Goal: Contribute content: Contribute content

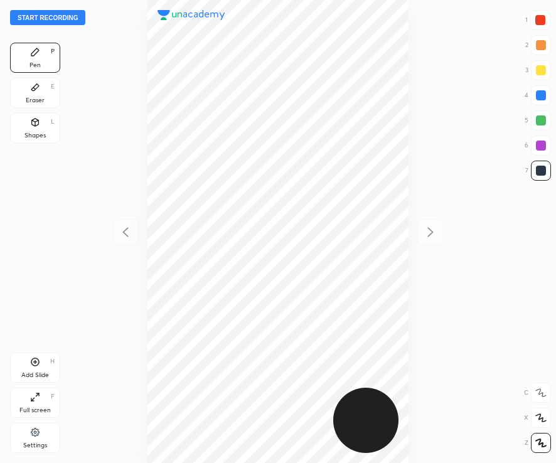
scroll to position [463, 355]
click at [24, 21] on button "Start recording" at bounding box center [47, 17] width 75 height 15
click at [546, 412] on div at bounding box center [541, 418] width 20 height 20
click at [546, 96] on div at bounding box center [541, 95] width 20 height 20
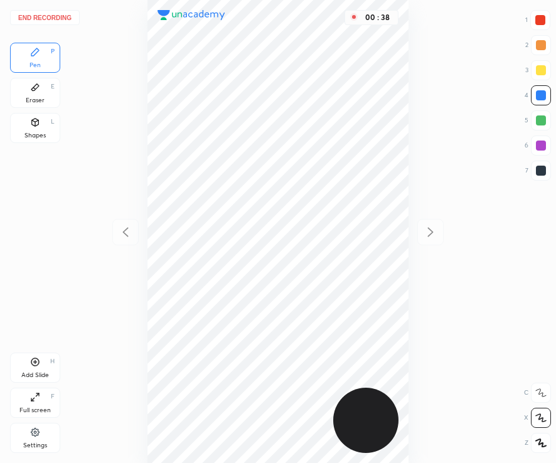
click at [534, 173] on div at bounding box center [541, 171] width 20 height 20
click at [539, 100] on div at bounding box center [541, 95] width 10 height 10
click at [541, 174] on div at bounding box center [541, 171] width 10 height 10
click at [542, 175] on div at bounding box center [541, 171] width 10 height 10
click at [545, 17] on div at bounding box center [541, 20] width 10 height 10
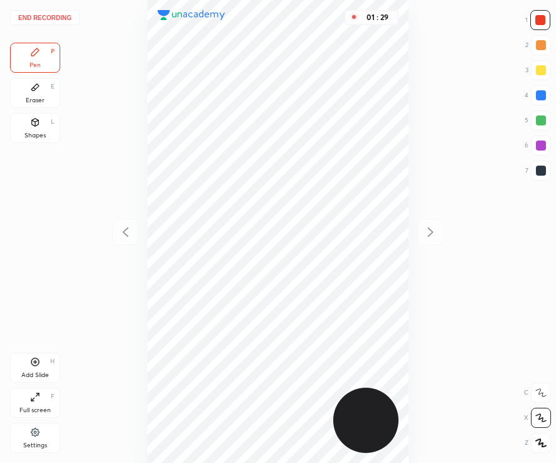
click at [535, 165] on div at bounding box center [541, 171] width 20 height 20
click at [531, 175] on div at bounding box center [541, 171] width 20 height 20
click at [35, 84] on icon at bounding box center [35, 87] width 10 height 10
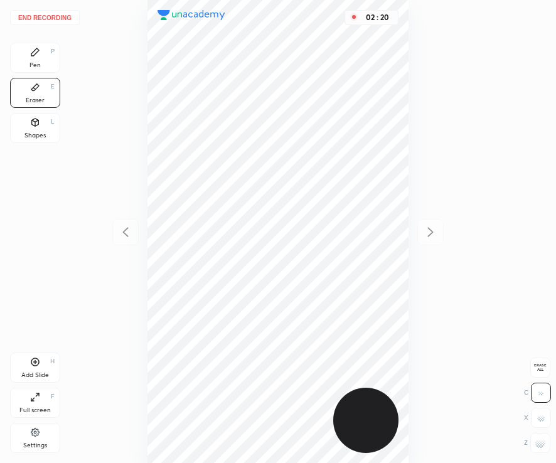
click at [541, 445] on rect at bounding box center [541, 443] width 1 height 1
click at [18, 48] on div "Pen P" at bounding box center [35, 58] width 50 height 30
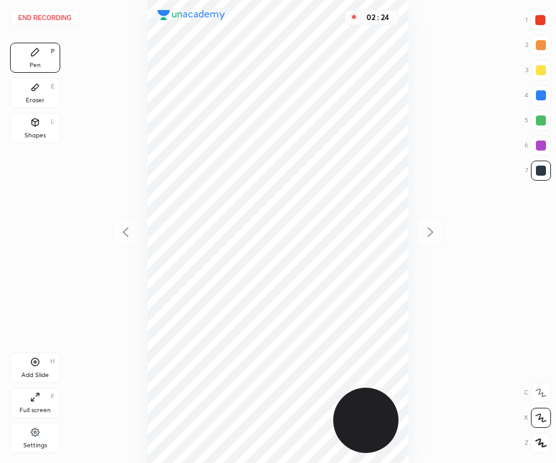
click at [23, 373] on div "Add Slide" at bounding box center [35, 375] width 28 height 6
click at [123, 229] on icon at bounding box center [125, 232] width 15 height 15
click at [423, 234] on icon at bounding box center [430, 232] width 15 height 15
click at [119, 234] on icon at bounding box center [125, 232] width 15 height 15
click at [420, 234] on div at bounding box center [431, 232] width 26 height 26
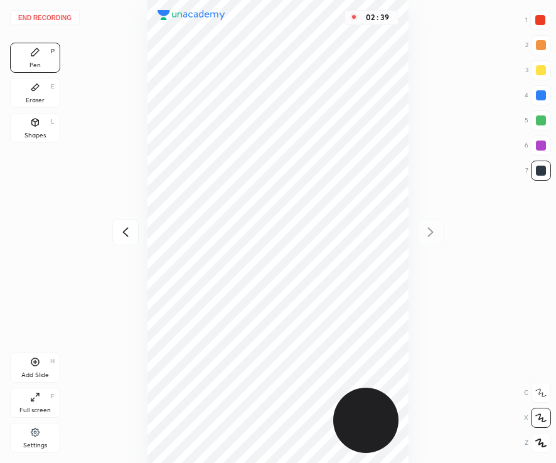
click at [126, 235] on icon at bounding box center [125, 232] width 15 height 15
click at [423, 235] on icon at bounding box center [430, 232] width 15 height 15
click at [131, 235] on icon at bounding box center [125, 232] width 15 height 15
click at [426, 237] on icon at bounding box center [430, 232] width 15 height 15
click at [540, 16] on div at bounding box center [541, 20] width 10 height 10
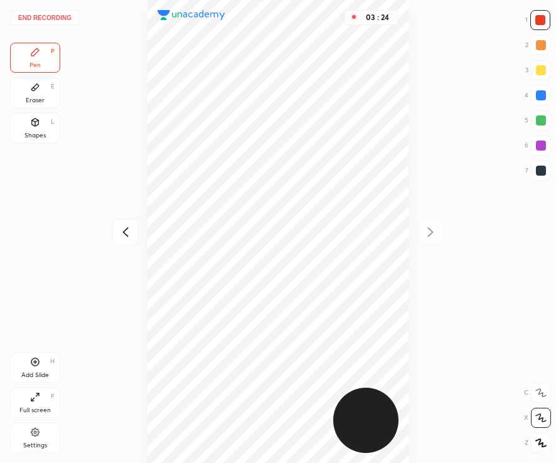
click at [123, 235] on icon at bounding box center [125, 232] width 15 height 15
click at [427, 234] on icon at bounding box center [430, 232] width 15 height 15
click at [42, 363] on div "Add Slide H" at bounding box center [35, 368] width 50 height 30
click at [119, 235] on icon at bounding box center [125, 232] width 15 height 15
click at [119, 234] on icon at bounding box center [125, 232] width 15 height 15
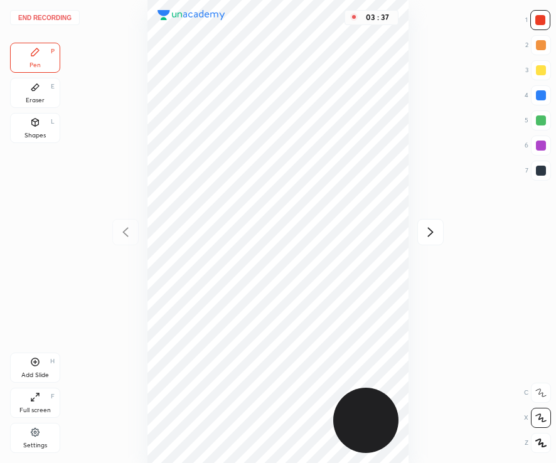
click at [429, 231] on icon at bounding box center [430, 232] width 15 height 15
click at [425, 229] on icon at bounding box center [430, 232] width 15 height 15
click at [542, 81] on div "1 2 3 4 5 6 7" at bounding box center [538, 98] width 26 height 176
click at [539, 72] on div at bounding box center [541, 70] width 10 height 10
click at [45, 129] on div "Shapes L" at bounding box center [35, 128] width 50 height 30
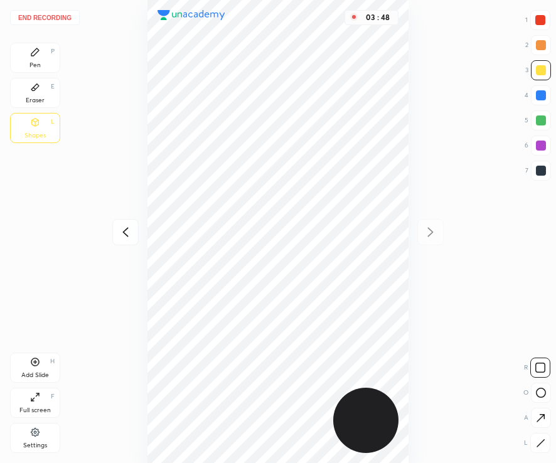
click at [24, 60] on div "Pen P" at bounding box center [35, 58] width 50 height 30
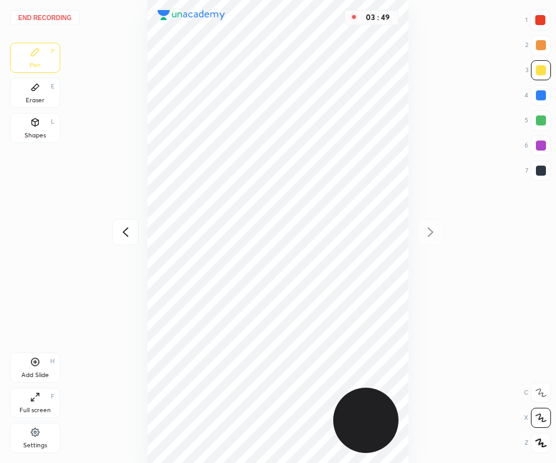
click at [540, 168] on div at bounding box center [541, 171] width 10 height 10
click at [118, 232] on icon at bounding box center [125, 232] width 15 height 15
click at [121, 228] on icon at bounding box center [125, 232] width 15 height 15
click at [119, 226] on div "03 : 52" at bounding box center [277, 231] width 355 height 463
click at [425, 232] on icon at bounding box center [430, 232] width 15 height 15
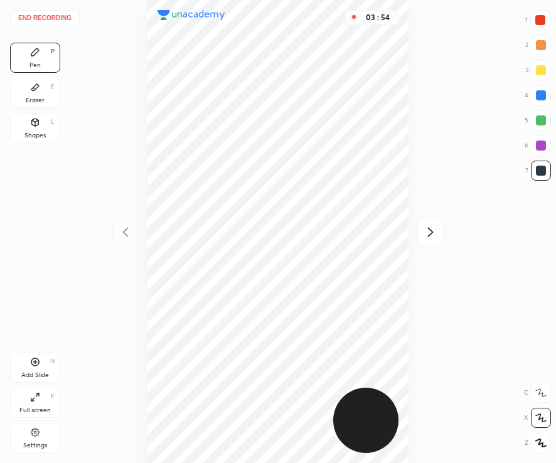
click at [422, 230] on div at bounding box center [431, 232] width 26 height 26
click at [131, 245] on div "03 : 55" at bounding box center [277, 231] width 355 height 463
click at [127, 242] on div at bounding box center [125, 232] width 26 height 26
click at [121, 237] on icon at bounding box center [125, 232] width 15 height 15
click at [433, 232] on icon at bounding box center [430, 232] width 15 height 15
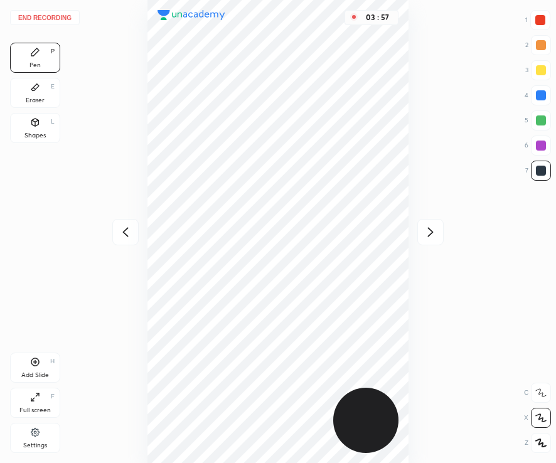
click at [432, 230] on icon at bounding box center [430, 232] width 15 height 15
click at [122, 232] on icon at bounding box center [125, 232] width 15 height 15
click at [121, 232] on icon at bounding box center [125, 232] width 15 height 15
click at [429, 228] on icon at bounding box center [430, 232] width 15 height 15
click at [427, 227] on icon at bounding box center [430, 232] width 15 height 15
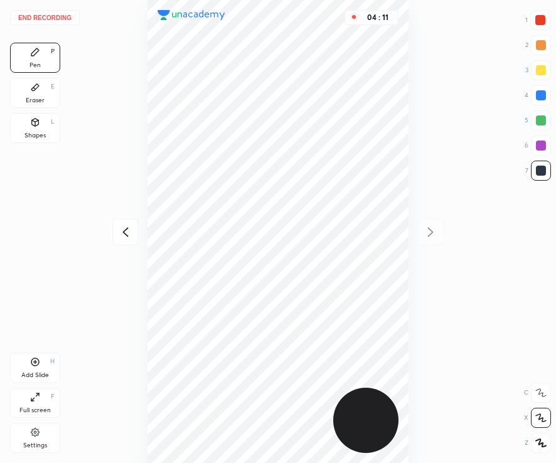
click at [113, 238] on div at bounding box center [125, 232] width 26 height 26
click at [116, 237] on div at bounding box center [125, 232] width 26 height 26
click at [431, 237] on icon at bounding box center [430, 232] width 15 height 15
click at [430, 235] on icon at bounding box center [431, 232] width 6 height 9
click at [127, 222] on div at bounding box center [125, 232] width 26 height 26
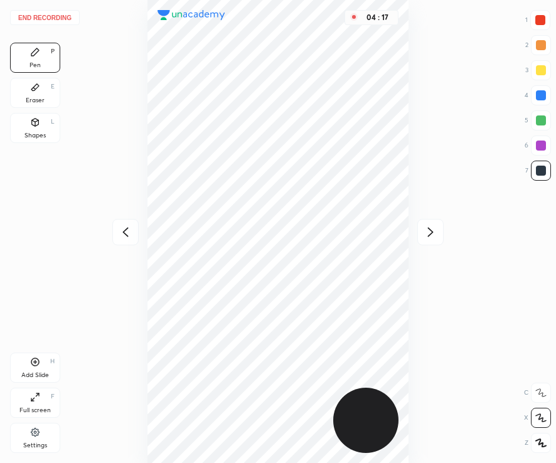
click at [124, 224] on div at bounding box center [125, 232] width 26 height 26
click at [432, 239] on icon at bounding box center [430, 232] width 15 height 15
click at [431, 238] on icon at bounding box center [430, 232] width 15 height 15
click at [127, 225] on icon at bounding box center [125, 232] width 15 height 15
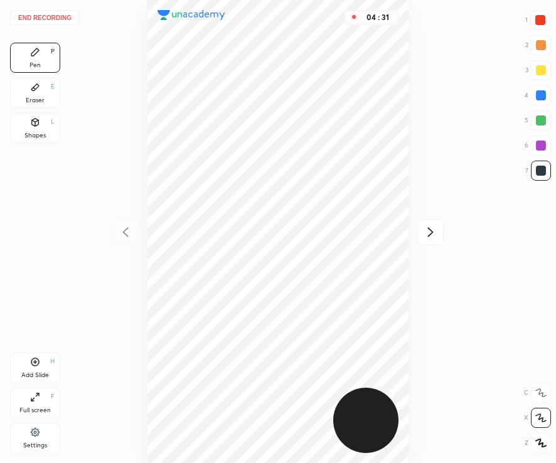
click at [429, 235] on icon at bounding box center [431, 232] width 6 height 9
click at [427, 233] on icon at bounding box center [430, 232] width 15 height 15
click at [542, 94] on div at bounding box center [541, 95] width 10 height 10
click at [23, 368] on div "Add Slide H" at bounding box center [35, 368] width 50 height 30
click at [535, 171] on div at bounding box center [541, 171] width 20 height 20
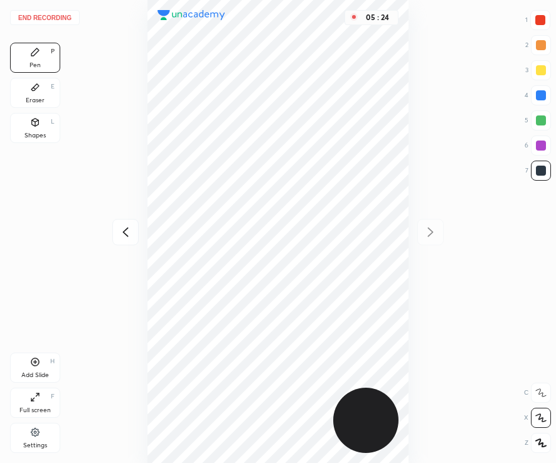
click at [123, 239] on icon at bounding box center [125, 232] width 15 height 15
click at [124, 236] on icon at bounding box center [125, 232] width 15 height 15
click at [125, 234] on icon at bounding box center [126, 232] width 6 height 9
click at [33, 108] on div "Pen P Eraser E Shapes L" at bounding box center [35, 95] width 50 height 105
click at [40, 139] on div "Shapes" at bounding box center [34, 135] width 21 height 6
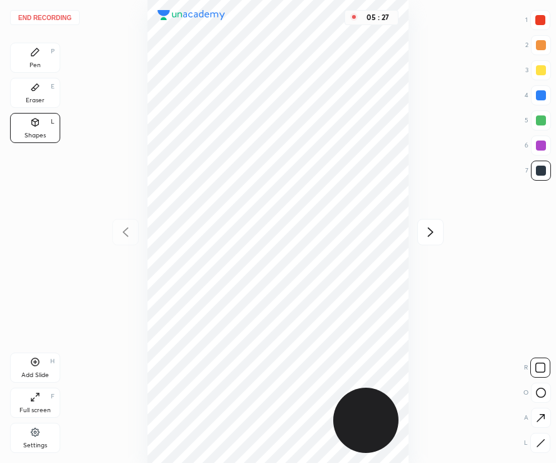
click at [38, 94] on div "Eraser E" at bounding box center [35, 93] width 50 height 30
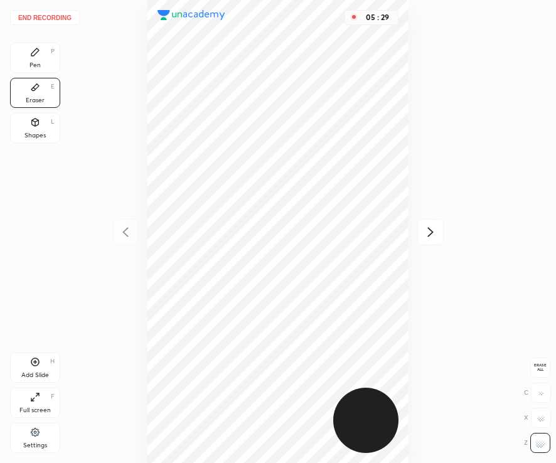
click at [33, 58] on div "Pen P" at bounding box center [35, 58] width 50 height 30
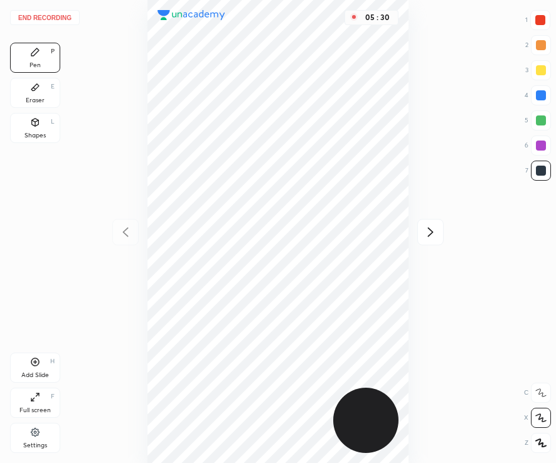
click at [424, 236] on icon at bounding box center [430, 232] width 15 height 15
click at [423, 234] on icon at bounding box center [430, 232] width 15 height 15
click at [422, 232] on div at bounding box center [431, 232] width 26 height 26
click at [35, 126] on icon at bounding box center [35, 124] width 0 height 4
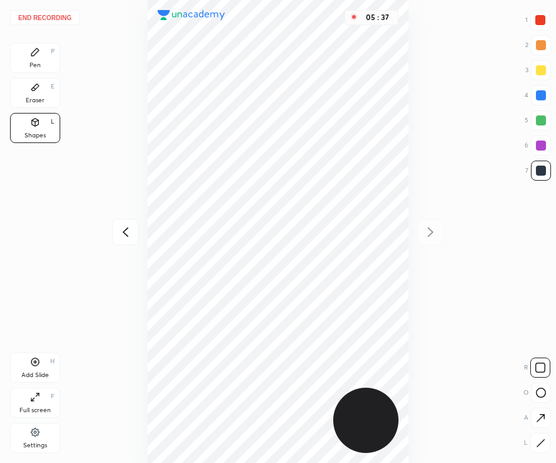
click at [24, 67] on div "Pen P" at bounding box center [35, 58] width 50 height 30
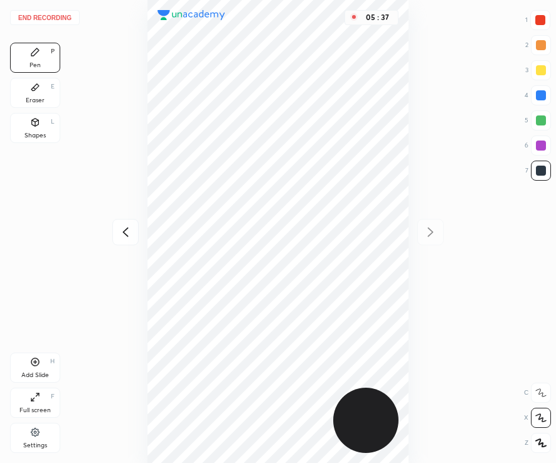
click at [117, 227] on div at bounding box center [125, 232] width 26 height 26
click at [118, 227] on icon at bounding box center [125, 232] width 15 height 15
click at [433, 242] on div at bounding box center [431, 232] width 26 height 26
click at [432, 240] on icon at bounding box center [430, 232] width 15 height 15
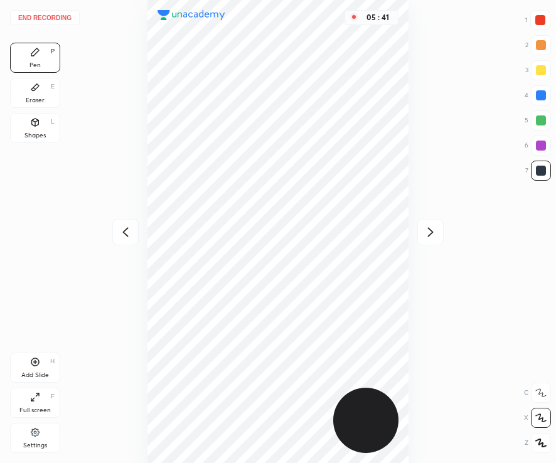
click at [434, 225] on icon at bounding box center [430, 232] width 15 height 15
click at [126, 235] on icon at bounding box center [125, 232] width 15 height 15
click at [125, 234] on icon at bounding box center [126, 232] width 6 height 9
click at [124, 232] on icon at bounding box center [126, 232] width 6 height 9
click at [433, 232] on icon at bounding box center [430, 232] width 15 height 15
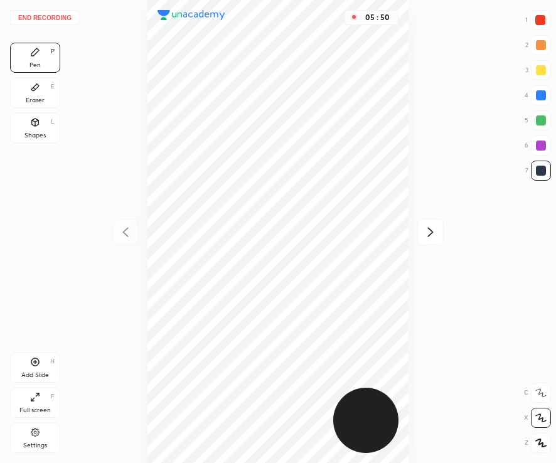
click at [429, 232] on icon at bounding box center [430, 232] width 15 height 15
click at [433, 236] on icon at bounding box center [430, 232] width 15 height 15
click at [121, 232] on icon at bounding box center [125, 232] width 15 height 15
click at [123, 230] on icon at bounding box center [125, 232] width 15 height 15
click at [122, 230] on icon at bounding box center [125, 232] width 15 height 15
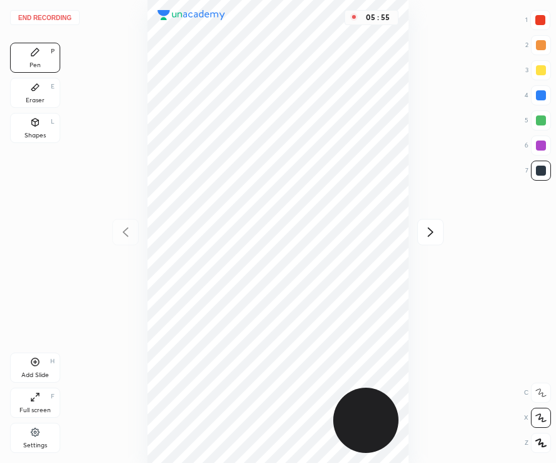
click at [414, 237] on div "05 : 55" at bounding box center [277, 231] width 355 height 463
click at [431, 236] on icon at bounding box center [430, 232] width 15 height 15
click at [436, 235] on icon at bounding box center [430, 232] width 15 height 15
click at [437, 234] on icon at bounding box center [430, 232] width 15 height 15
click at [540, 24] on div at bounding box center [541, 20] width 10 height 10
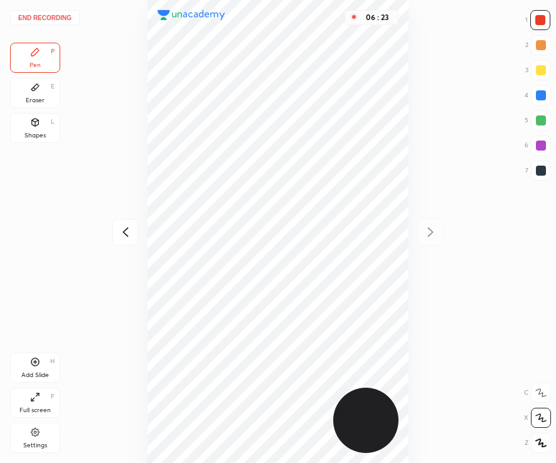
click at [538, 119] on div at bounding box center [541, 121] width 10 height 10
click at [547, 172] on div at bounding box center [541, 171] width 20 height 20
click at [35, 369] on div "Add Slide H" at bounding box center [35, 368] width 50 height 30
click at [126, 247] on div "06 : 41" at bounding box center [277, 231] width 355 height 463
click at [124, 242] on div at bounding box center [125, 232] width 26 height 26
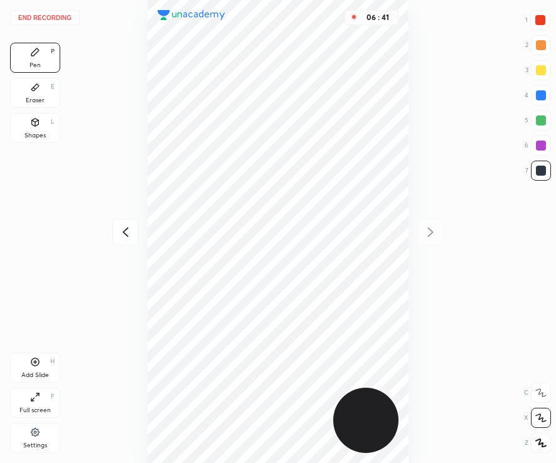
click at [124, 237] on icon at bounding box center [125, 232] width 15 height 15
click at [124, 234] on icon at bounding box center [126, 232] width 6 height 9
click at [124, 232] on icon at bounding box center [126, 232] width 6 height 9
click at [126, 230] on div "06 : 41" at bounding box center [277, 231] width 355 height 463
click at [32, 87] on icon at bounding box center [35, 87] width 10 height 10
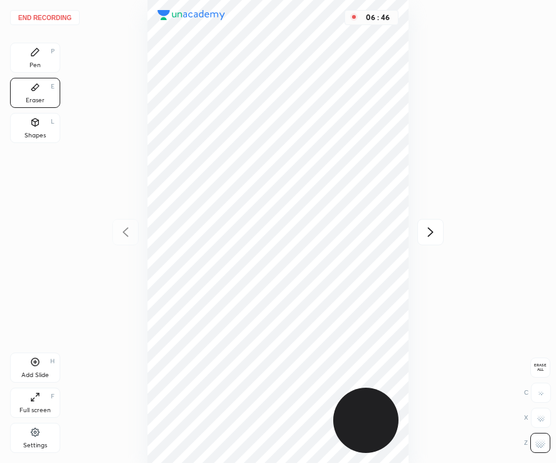
click at [38, 65] on div "Pen" at bounding box center [35, 65] width 11 height 6
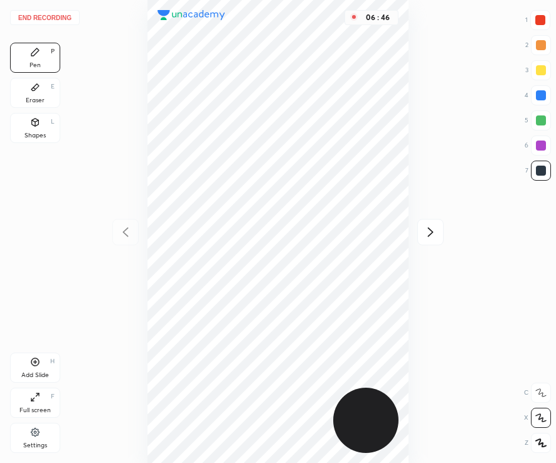
click at [426, 229] on icon at bounding box center [430, 232] width 15 height 15
click at [427, 227] on icon at bounding box center [430, 232] width 15 height 15
click at [429, 225] on icon at bounding box center [430, 232] width 15 height 15
click at [118, 226] on icon at bounding box center [125, 232] width 15 height 15
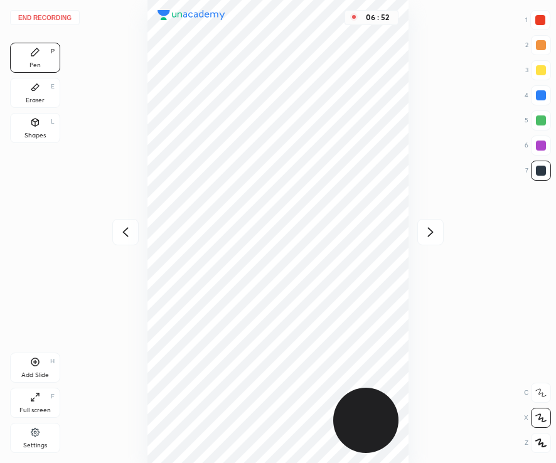
click at [119, 228] on icon at bounding box center [125, 232] width 15 height 15
click at [118, 227] on icon at bounding box center [125, 232] width 15 height 15
click at [119, 227] on icon at bounding box center [125, 232] width 15 height 15
click at [434, 237] on icon at bounding box center [430, 232] width 15 height 15
click at [434, 234] on icon at bounding box center [430, 232] width 15 height 15
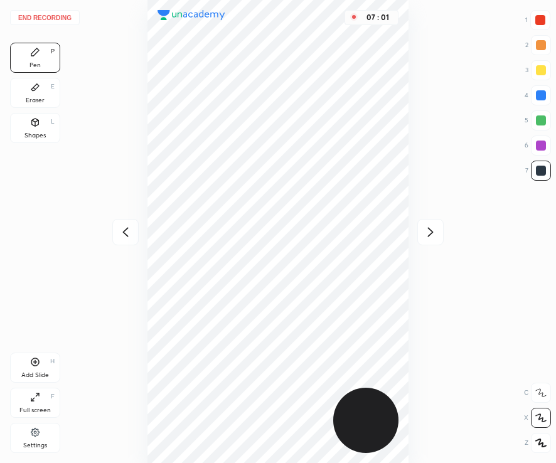
click at [434, 235] on icon at bounding box center [430, 232] width 15 height 15
click at [434, 234] on icon at bounding box center [430, 232] width 15 height 15
click at [542, 93] on div at bounding box center [541, 95] width 10 height 10
click at [541, 166] on div at bounding box center [541, 171] width 10 height 10
click at [131, 234] on icon at bounding box center [125, 232] width 15 height 15
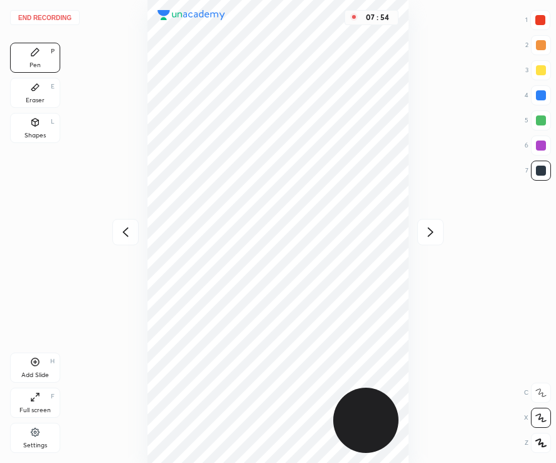
click at [121, 225] on icon at bounding box center [125, 232] width 15 height 15
click at [124, 231] on icon at bounding box center [125, 232] width 15 height 15
click at [424, 235] on icon at bounding box center [430, 232] width 15 height 15
click at [30, 18] on button "End recording" at bounding box center [45, 17] width 70 height 15
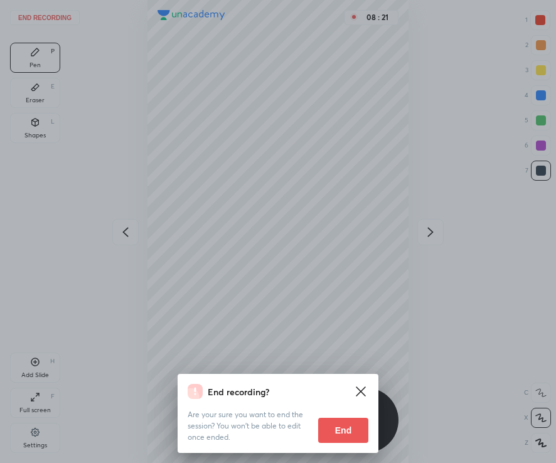
click at [352, 431] on button "End" at bounding box center [343, 430] width 50 height 25
